Goal: Information Seeking & Learning: Learn about a topic

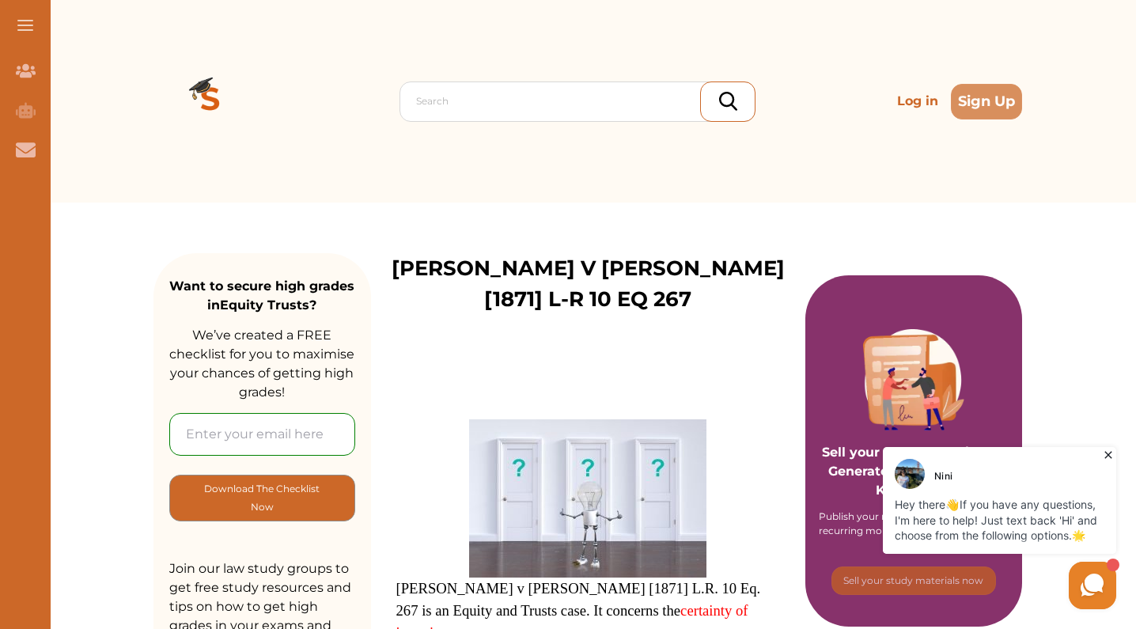
click at [427, 419] on span at bounding box center [588, 498] width 384 height 158
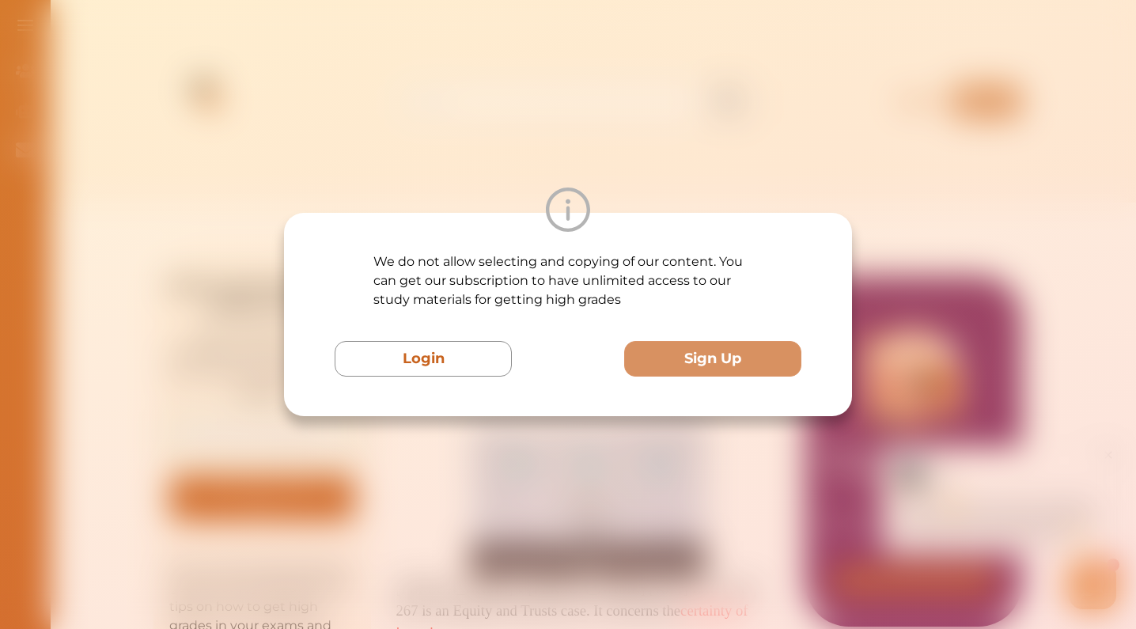
click at [828, 74] on div "We do not allow selecting and copying of our content. You can get our subscript…" at bounding box center [568, 314] width 1136 height 629
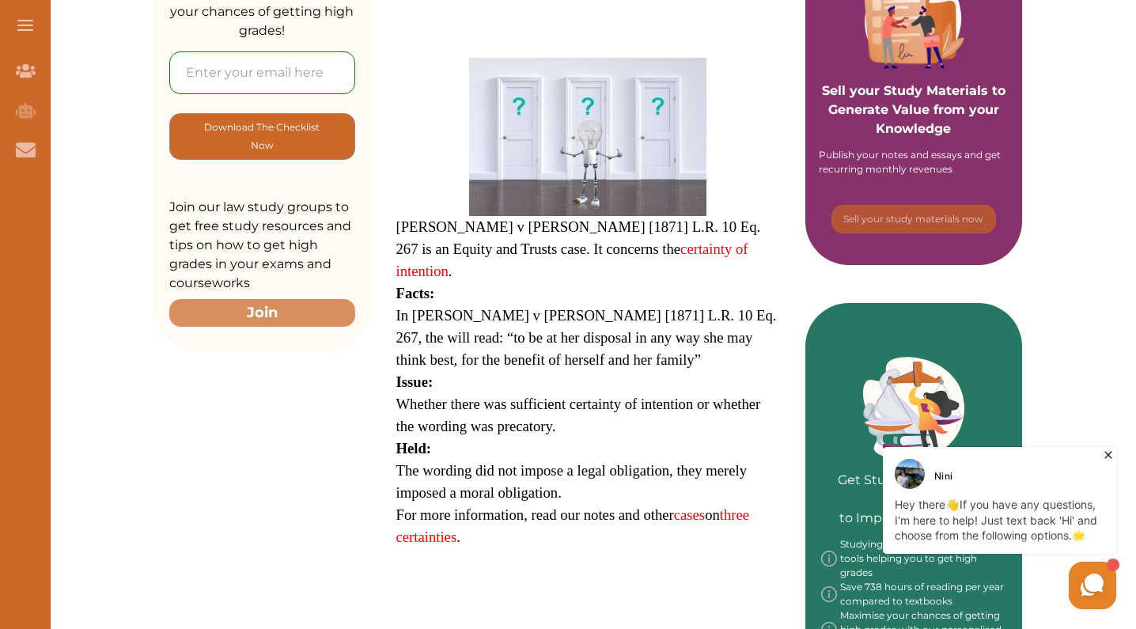
scroll to position [388, 0]
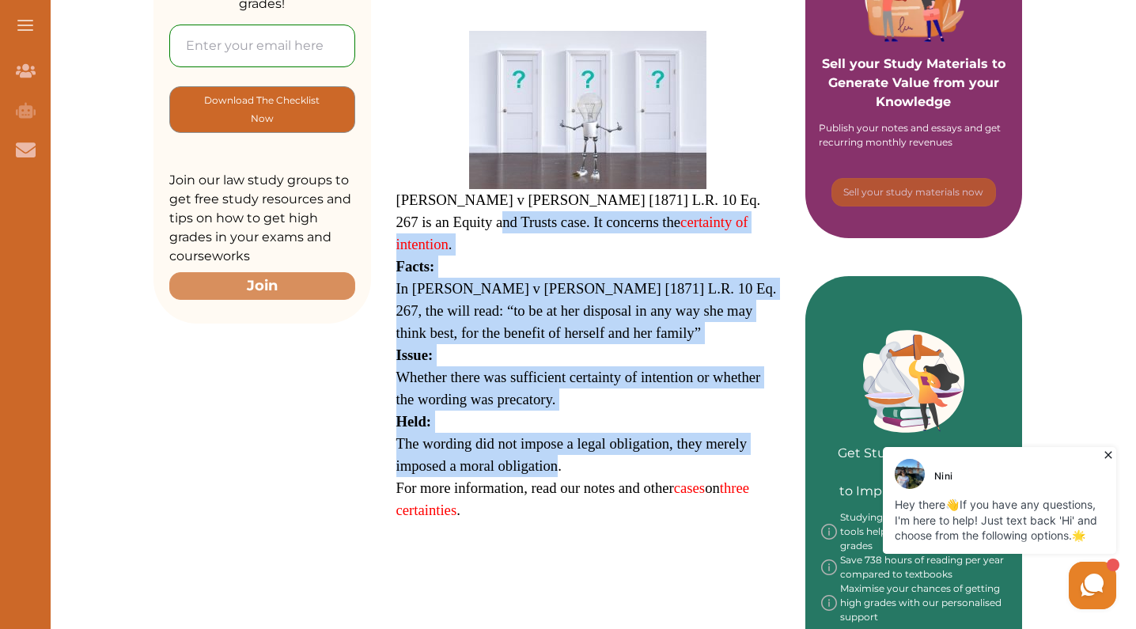
drag, startPoint x: 554, startPoint y: 408, endPoint x: 429, endPoint y: 189, distance: 252.6
click at [429, 189] on p "Lambe v Eames [1871] L.R. 10 Eq. 267 is an Equity and Trusts case. It concerns …" at bounding box center [588, 276] width 384 height 490
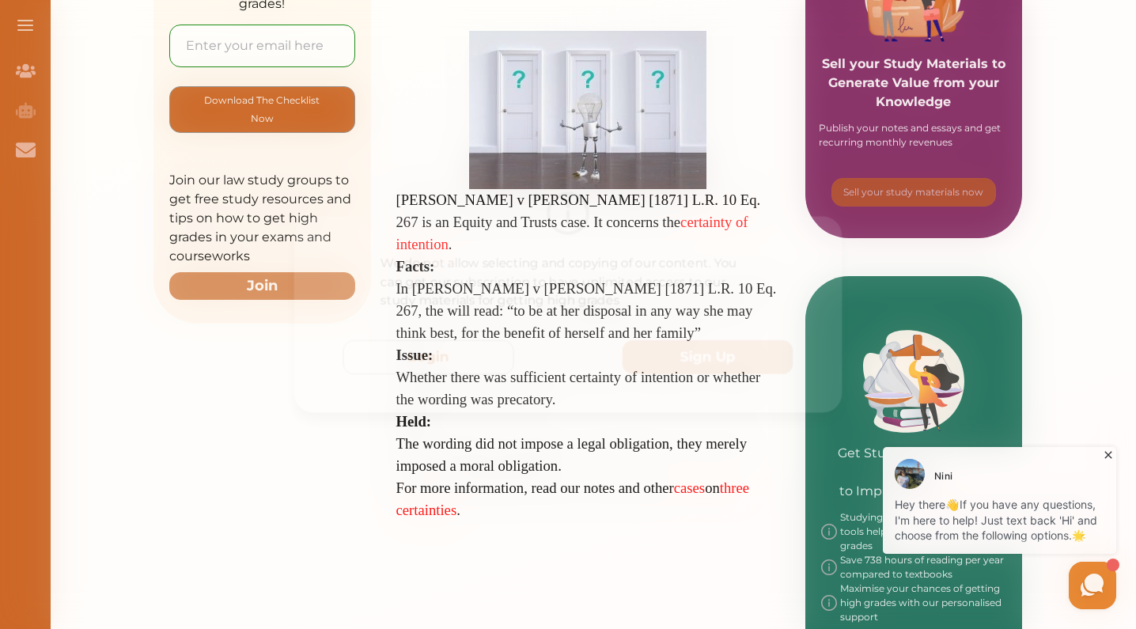
click at [773, 108] on div "We do not allow selecting and copying of our content. You can get our subscript…" at bounding box center [568, 314] width 1136 height 629
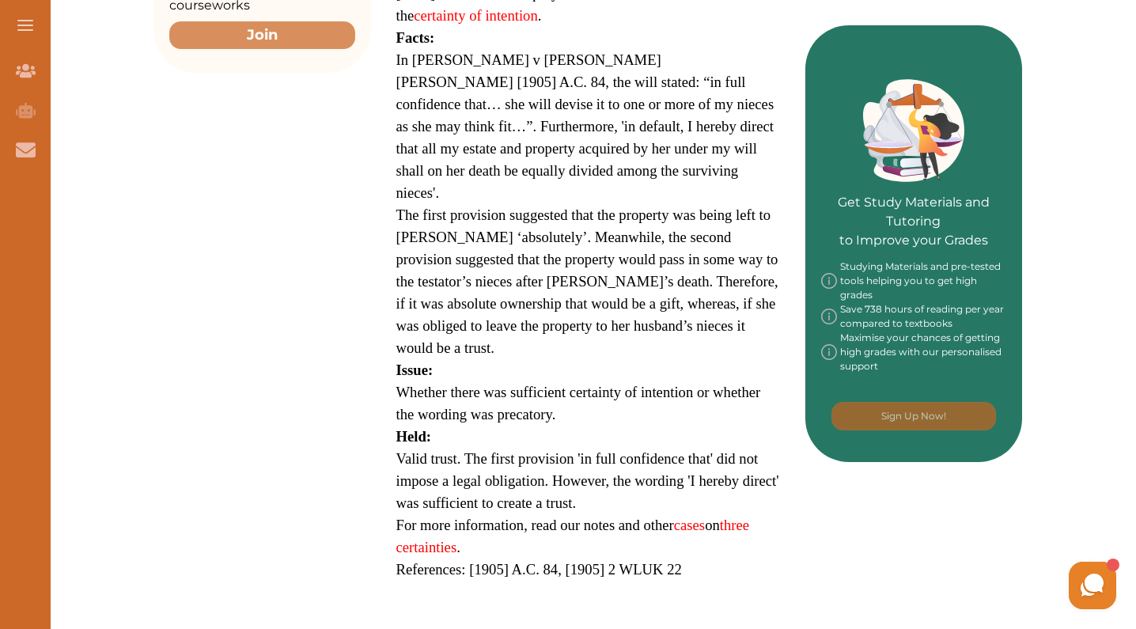
scroll to position [642, 0]
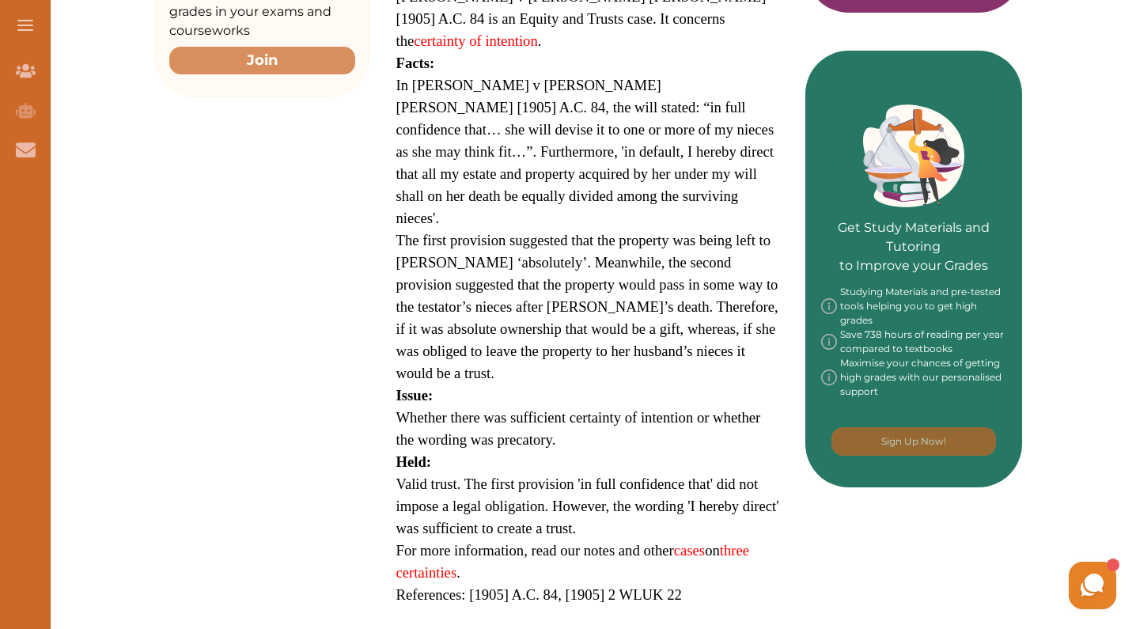
scroll to position [664, 0]
